Goal: Find specific page/section: Find specific page/section

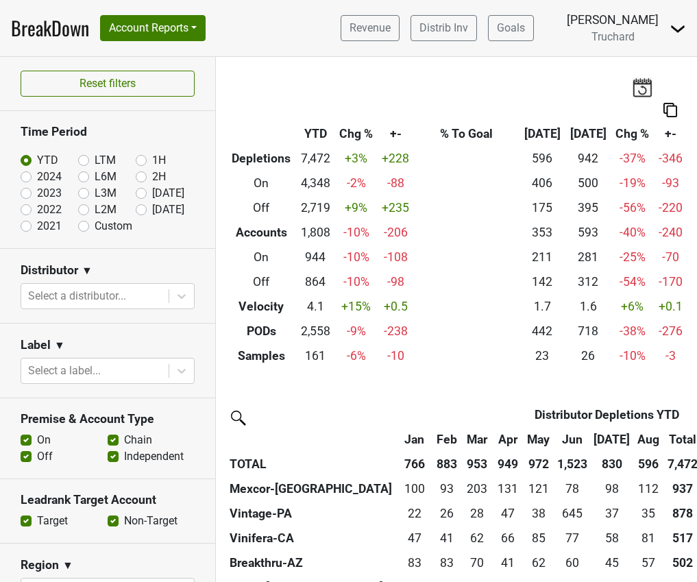
click at [587, 83] on div "Breakdown Type YTD Chg % +- % To Goal Aug ‘[DATE] Chg % +- Depletions 7,472 +3 …" at bounding box center [456, 212] width 481 height 311
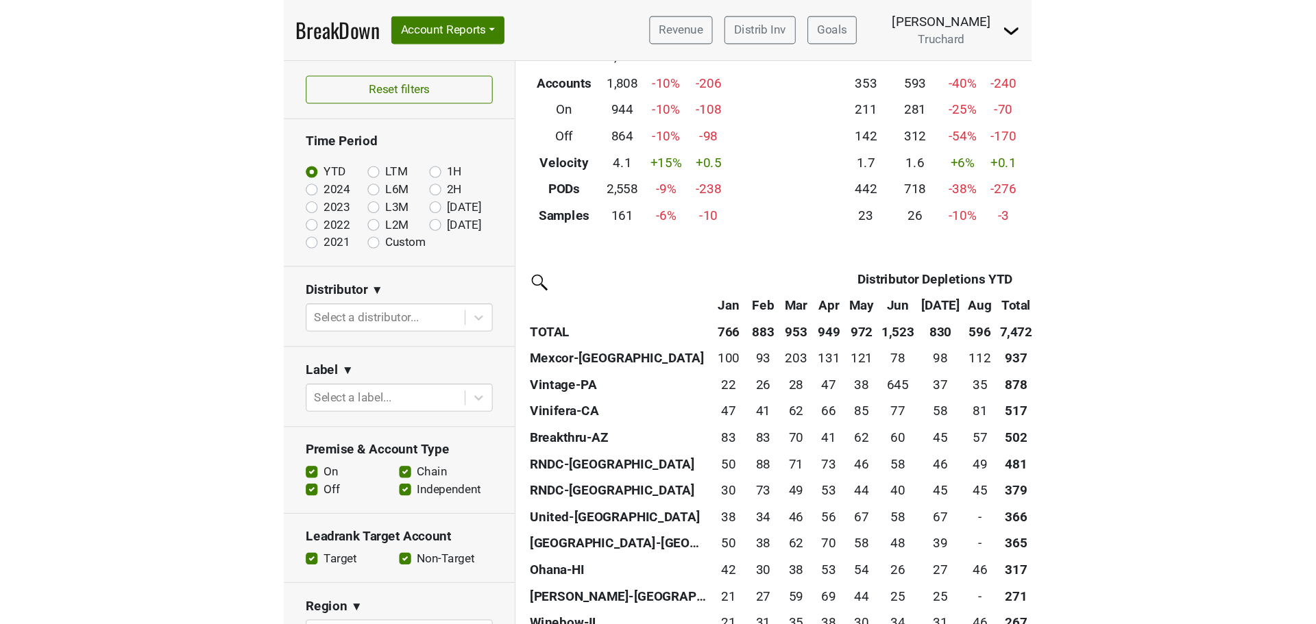
scroll to position [137, 0]
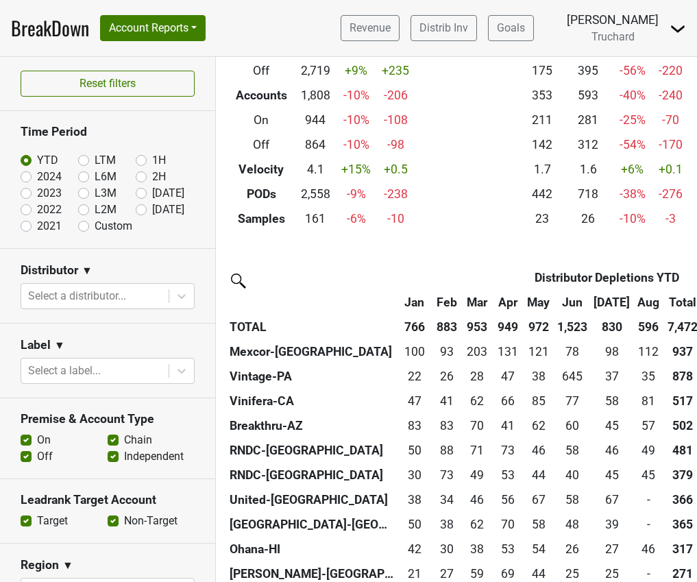
click at [633, 304] on th "Aug" at bounding box center [648, 302] width 31 height 25
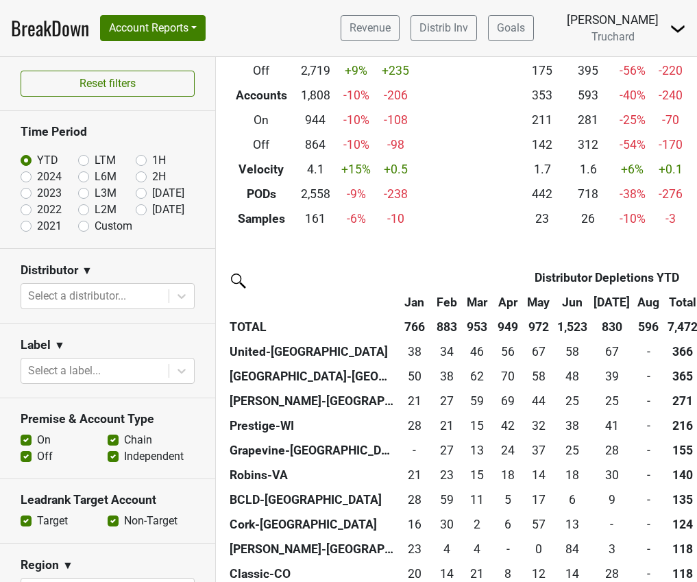
click at [633, 305] on th "Aug" at bounding box center [648, 302] width 31 height 25
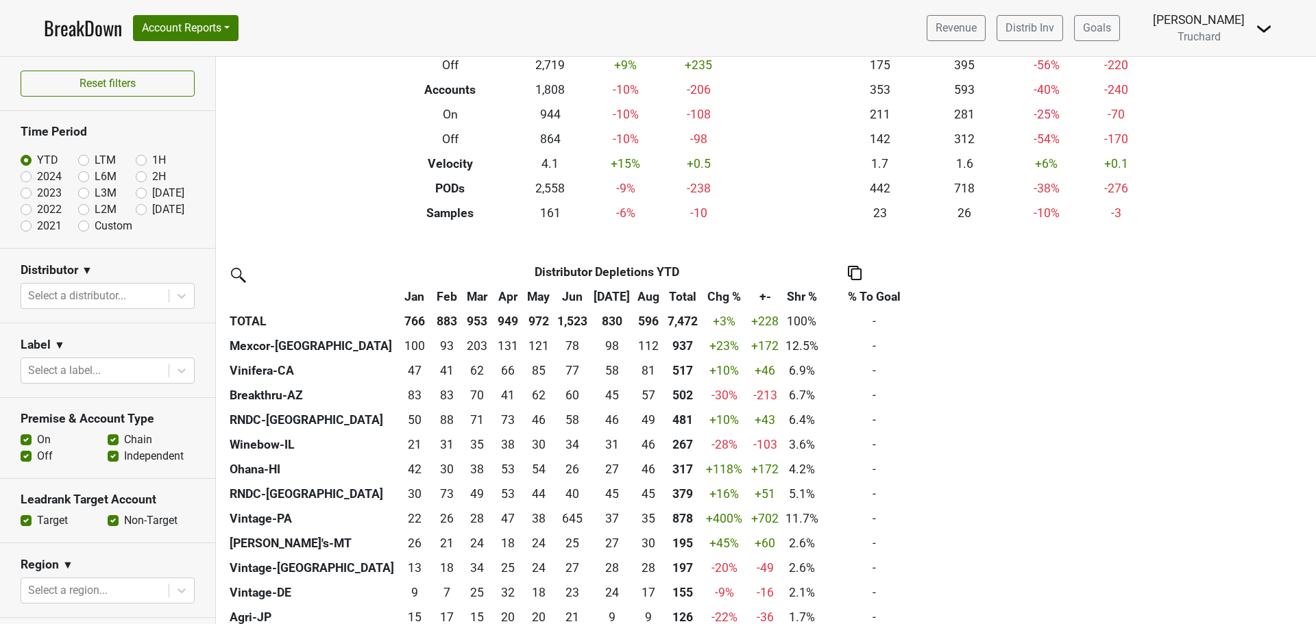
click at [664, 297] on th "Total" at bounding box center [682, 296] width 37 height 25
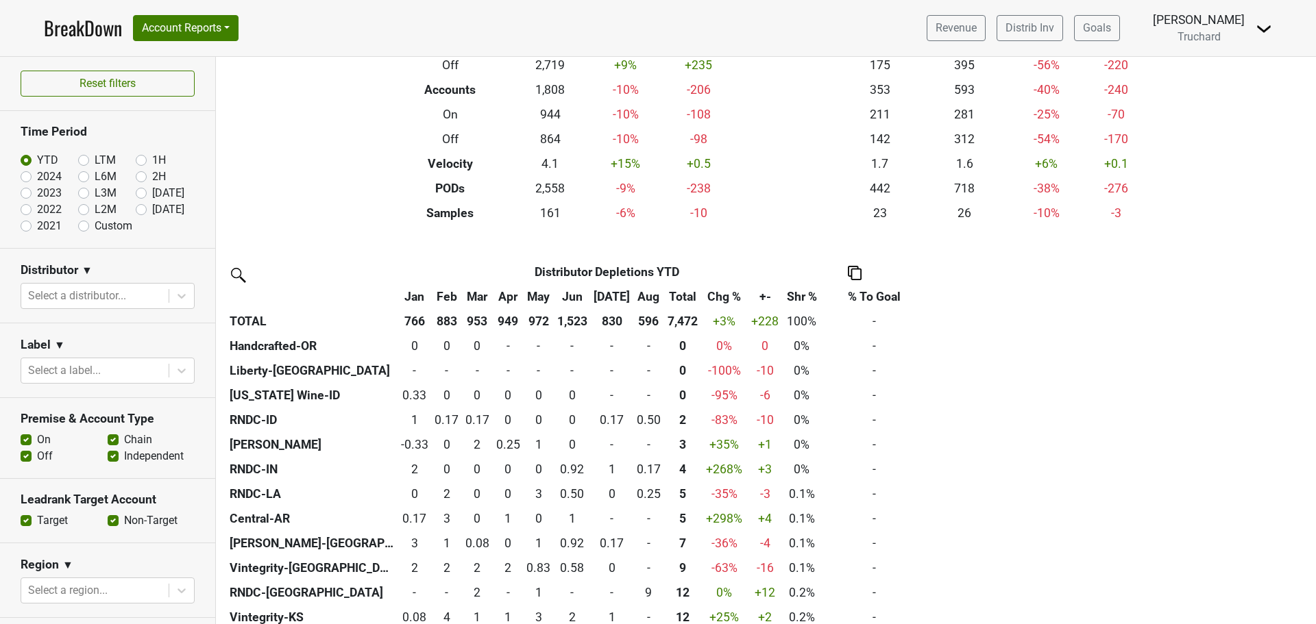
click at [664, 297] on th "Total" at bounding box center [682, 296] width 37 height 25
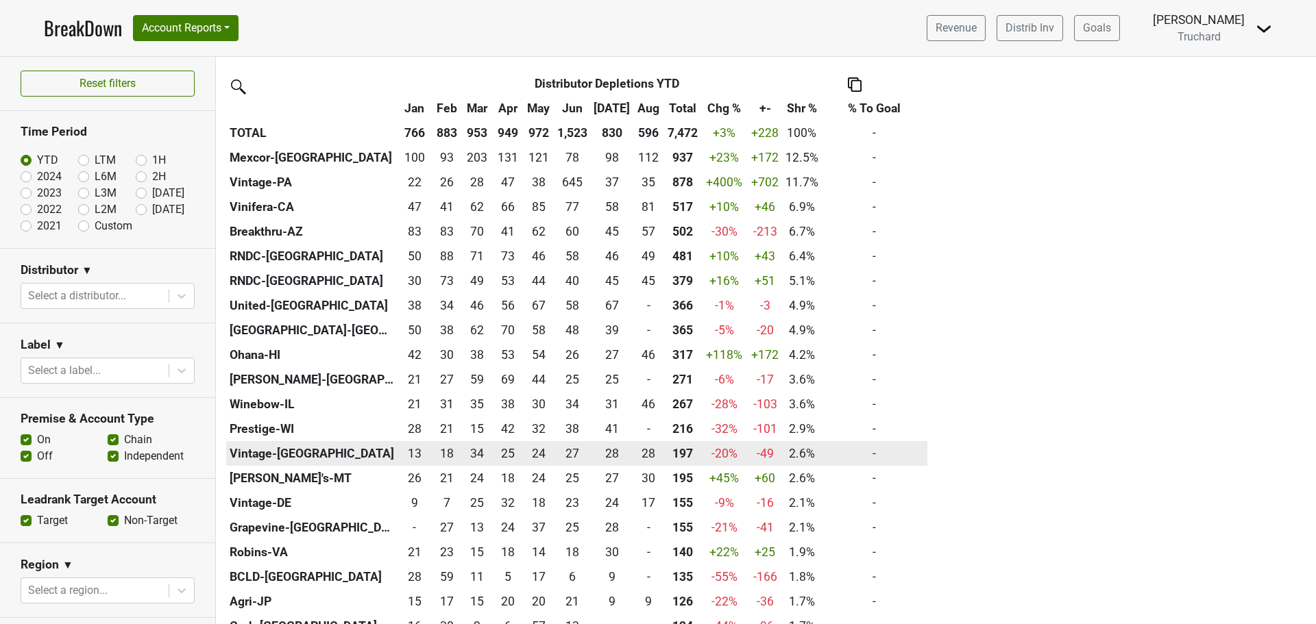
scroll to position [343, 0]
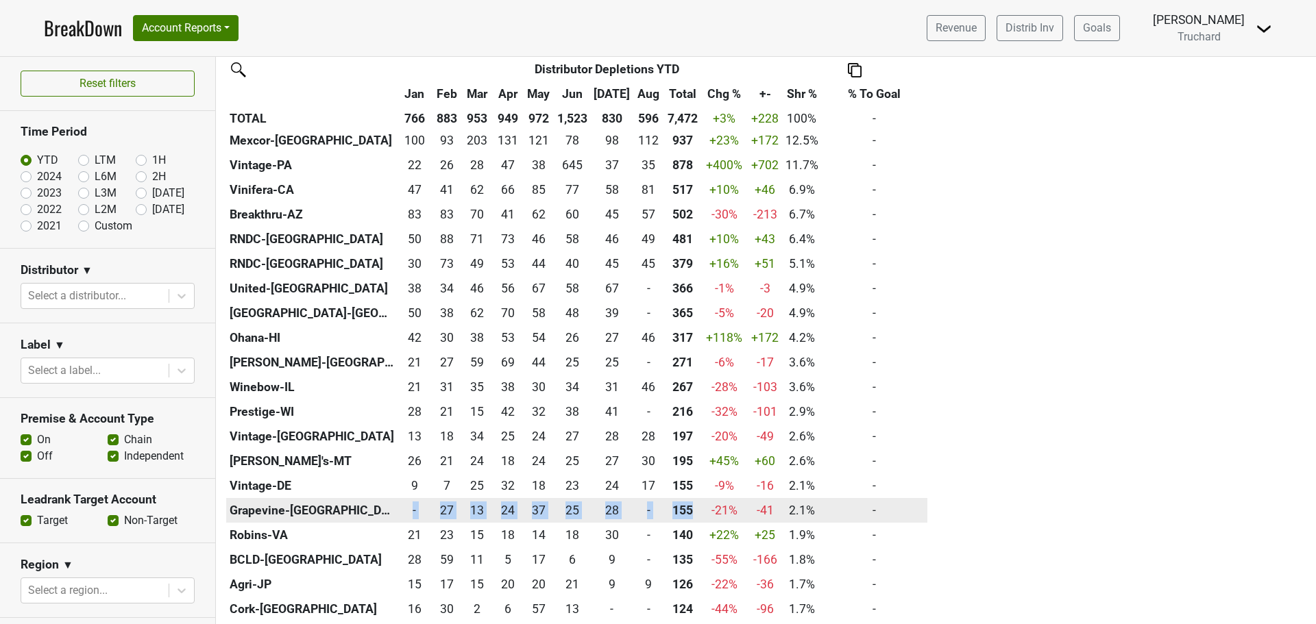
drag, startPoint x: 359, startPoint y: 508, endPoint x: 641, endPoint y: 508, distance: 282.3
click at [641, 508] on tr "Grapevine-NC 0 - 27.251 27 13.499 13 23.998 24 36.501 37 25.416 25 28.247 28 0 …" at bounding box center [576, 510] width 701 height 25
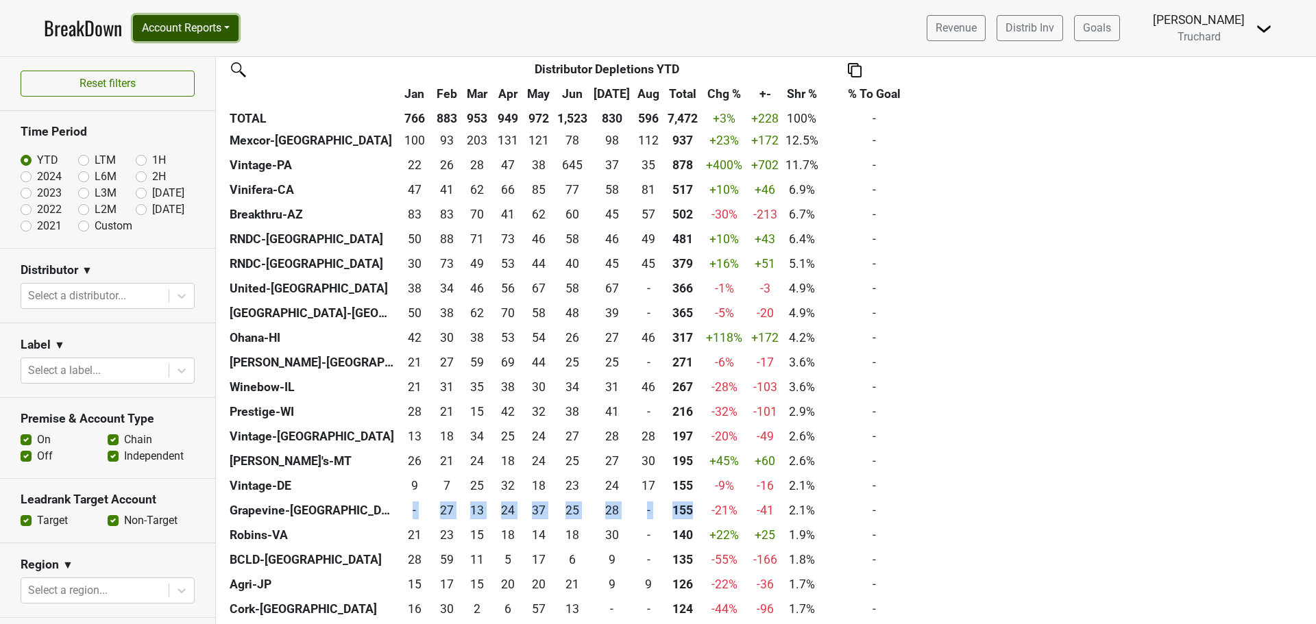
click at [199, 26] on button "Account Reports" at bounding box center [186, 28] width 106 height 26
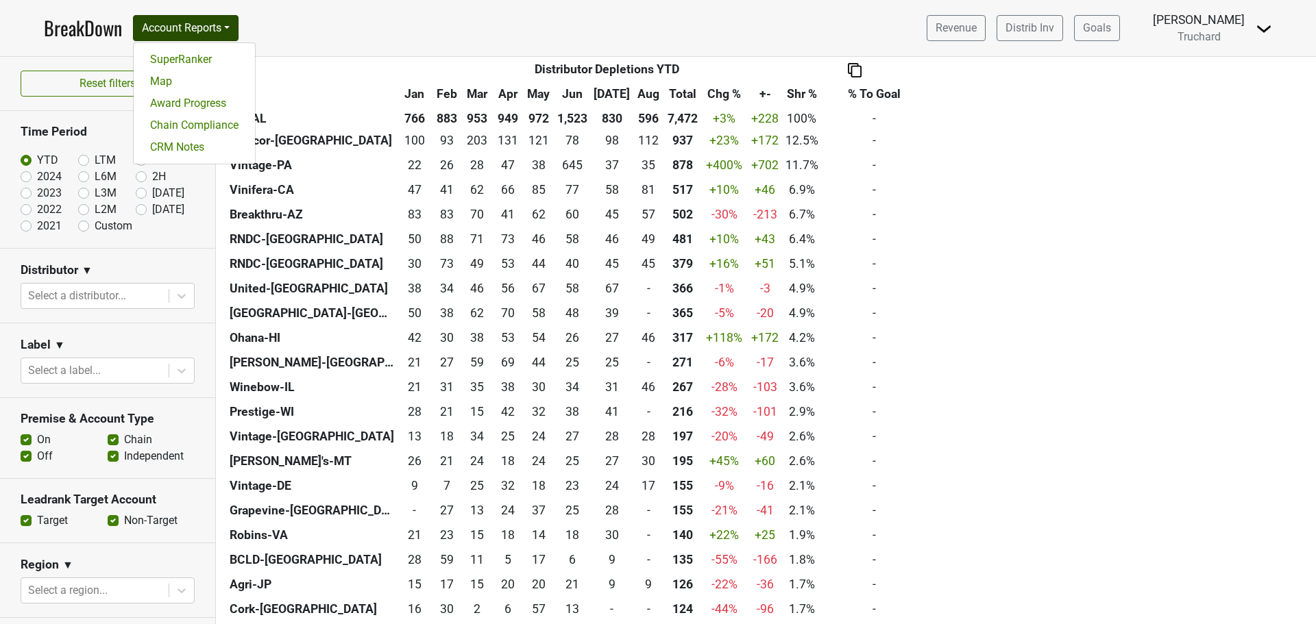
click at [387, 29] on nav "BreakDown Account Reports SuperRanker Map Award Progress Chain Compliance CRM N…" at bounding box center [658, 28] width 1250 height 56
